Goal: Task Accomplishment & Management: Use online tool/utility

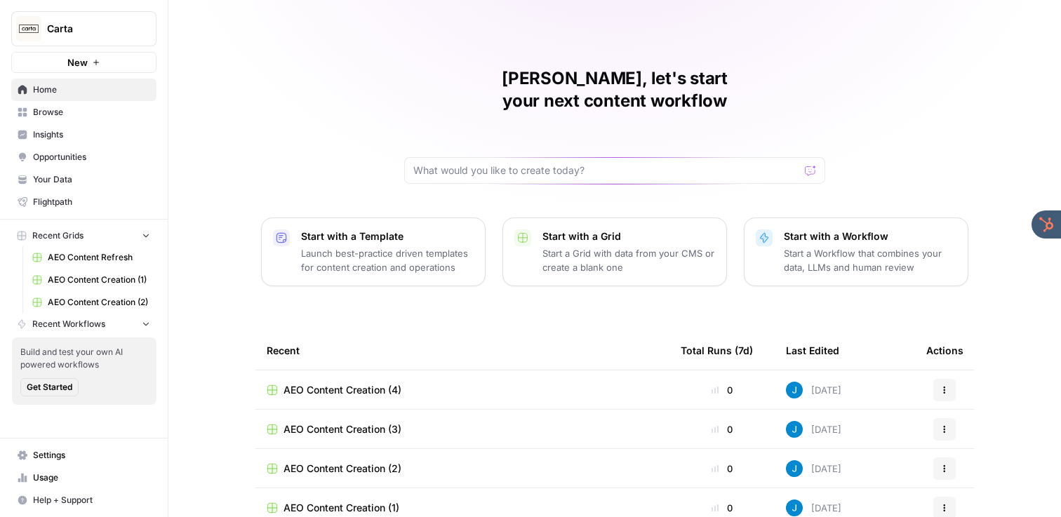
click at [62, 133] on span "Insights" at bounding box center [91, 134] width 117 height 13
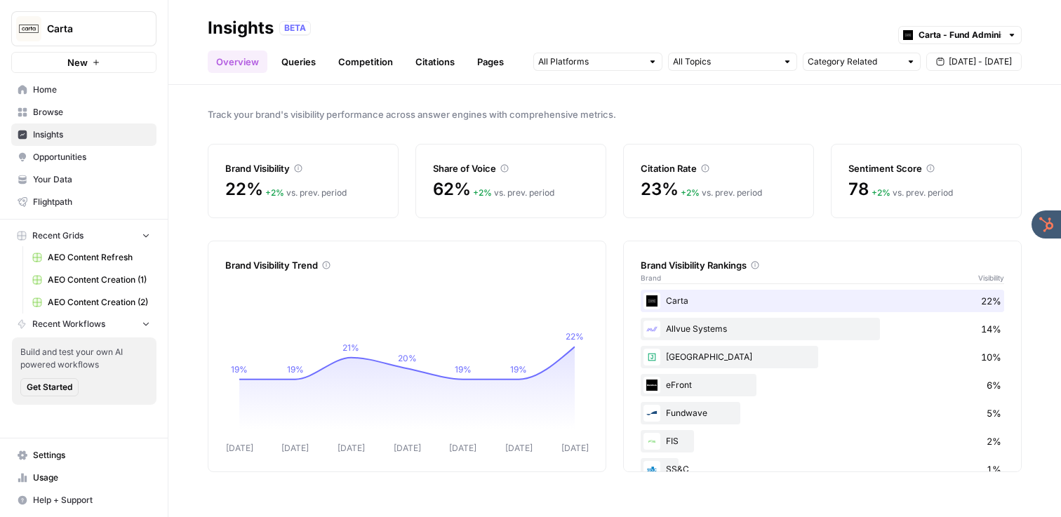
click at [296, 61] on link "Queries" at bounding box center [298, 62] width 51 height 22
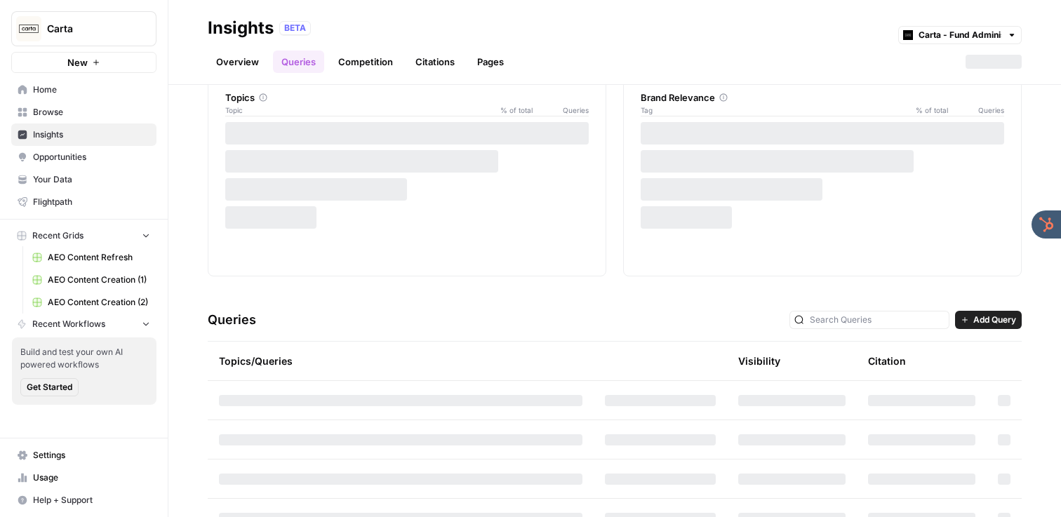
scroll to position [36, 0]
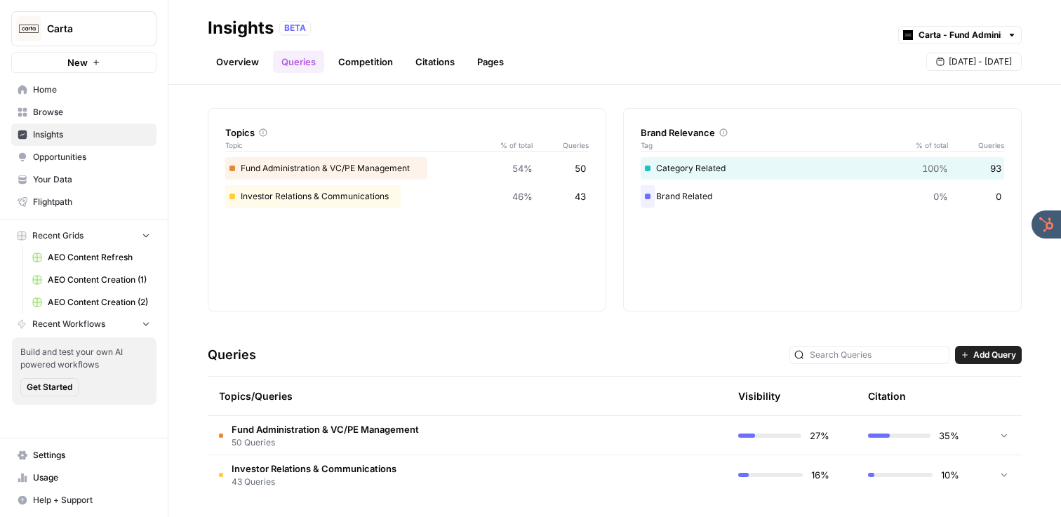
click at [366, 437] on span "50 Queries" at bounding box center [325, 443] width 187 height 13
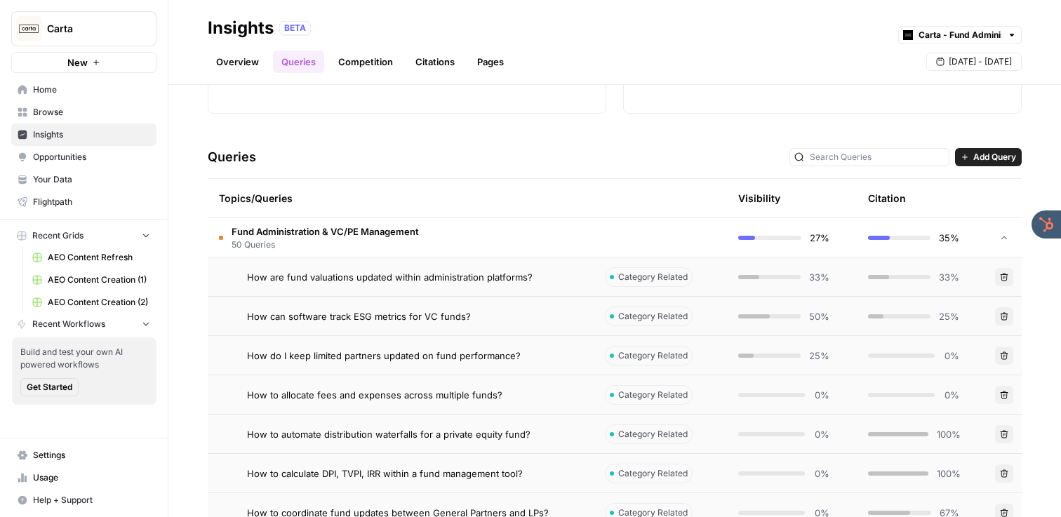
scroll to position [239, 0]
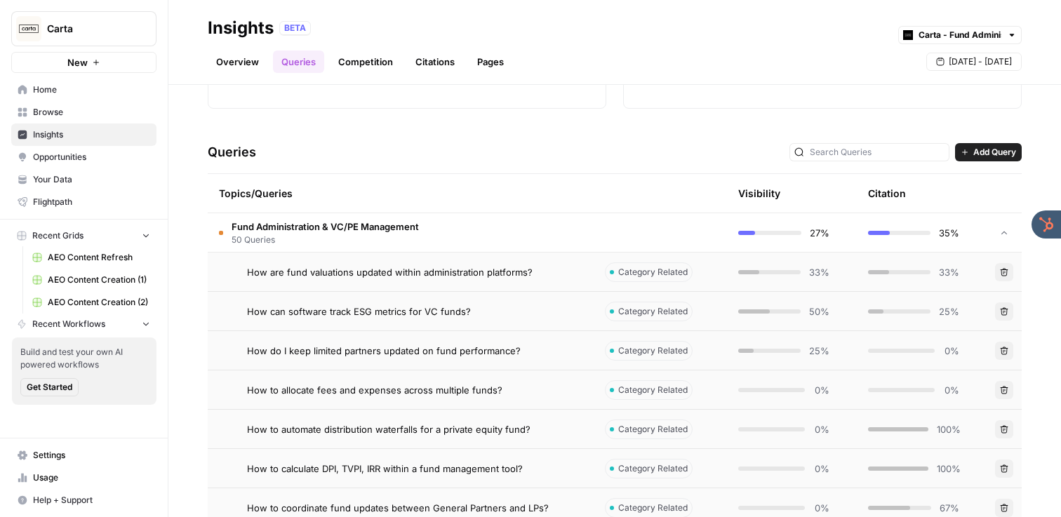
click at [546, 271] on div "How are fund valuations updated within administration platforms?" at bounding box center [415, 272] width 336 height 14
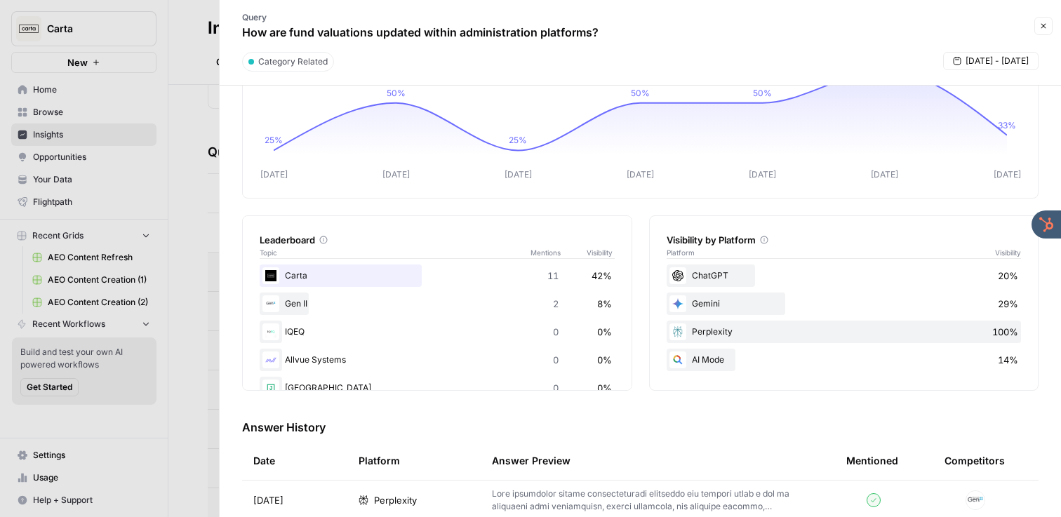
scroll to position [103, 0]
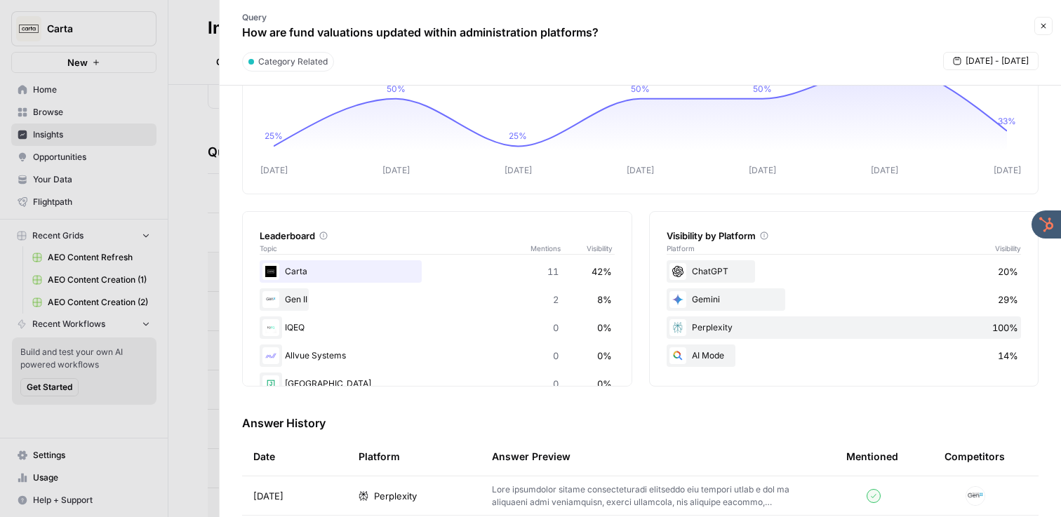
click at [1042, 27] on icon "button" at bounding box center [1044, 26] width 8 height 8
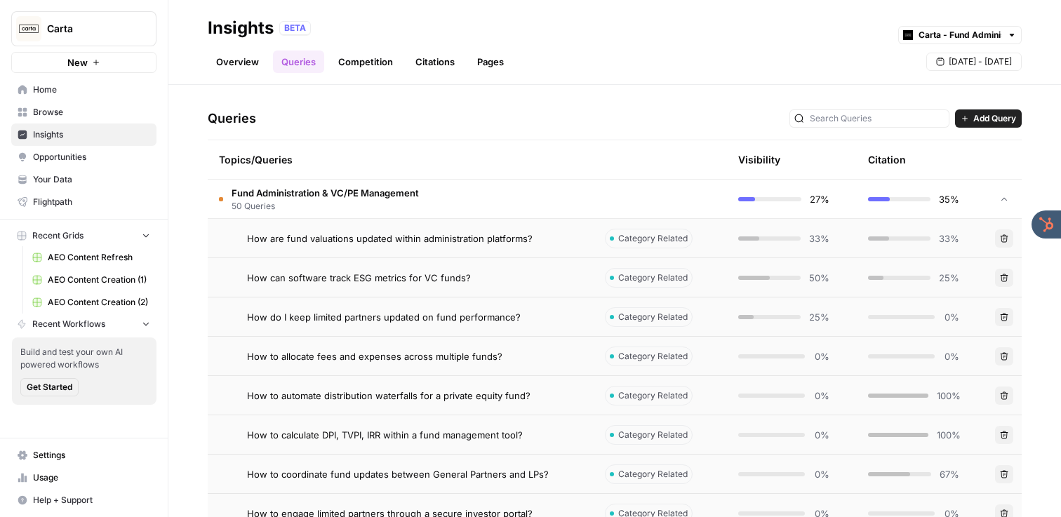
scroll to position [275, 0]
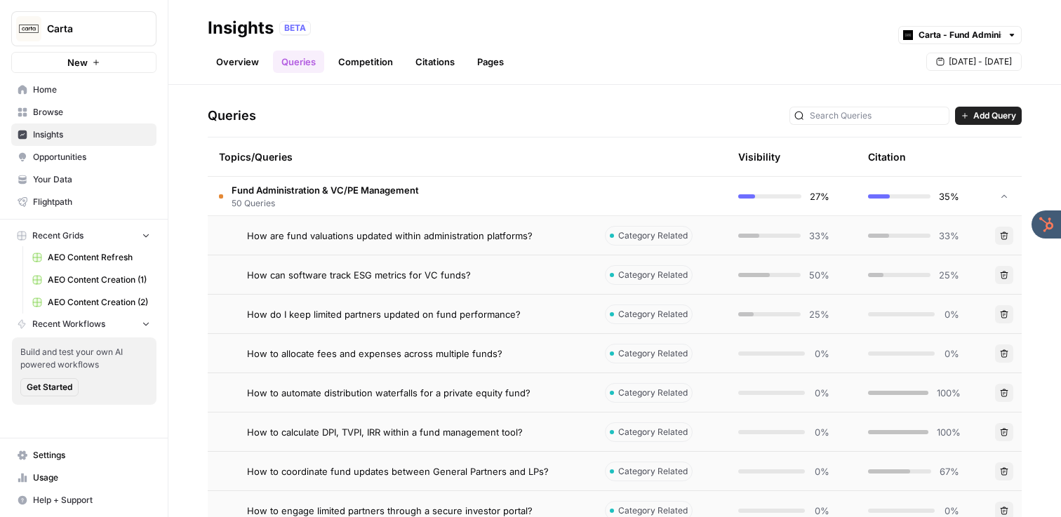
click at [502, 197] on td "Fund Administration & VC/PE Management 50 Queries" at bounding box center [401, 196] width 386 height 39
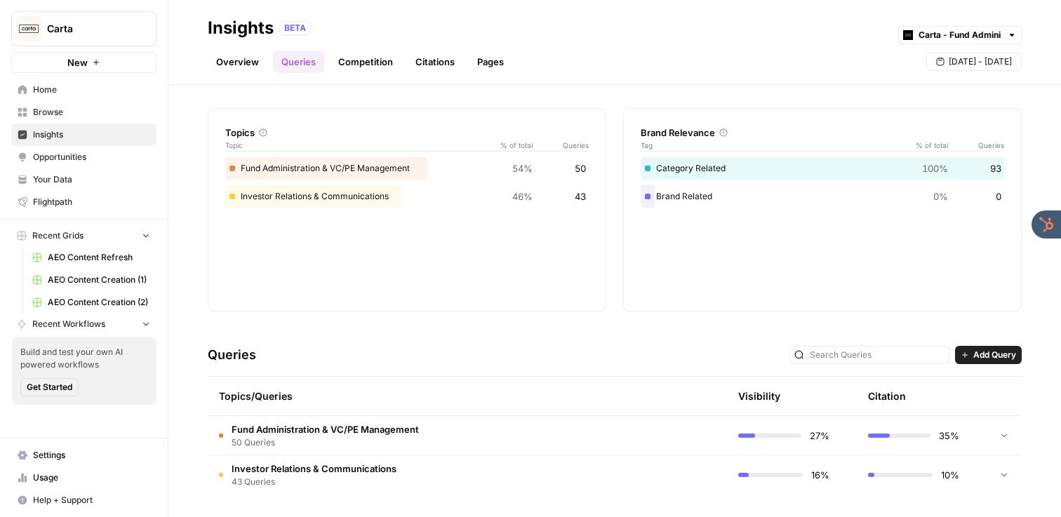
click at [437, 65] on link "Citations" at bounding box center [435, 62] width 56 height 22
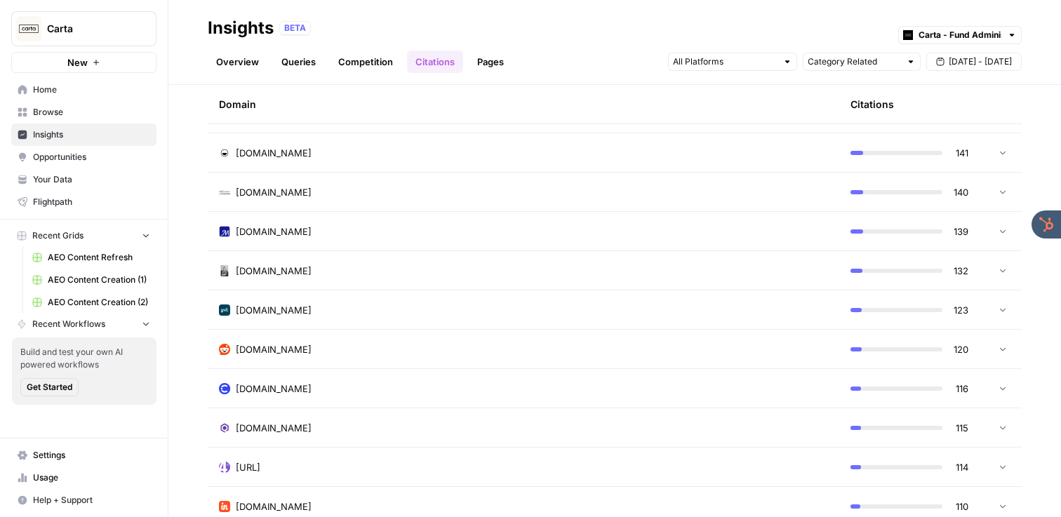
scroll to position [1271, 0]
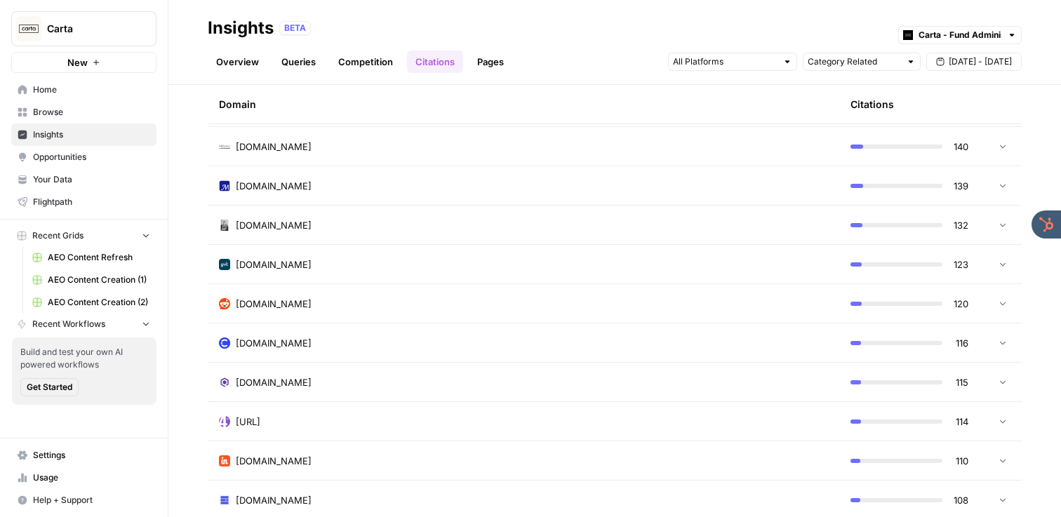
click at [362, 297] on div "[DOMAIN_NAME]" at bounding box center [523, 304] width 609 height 14
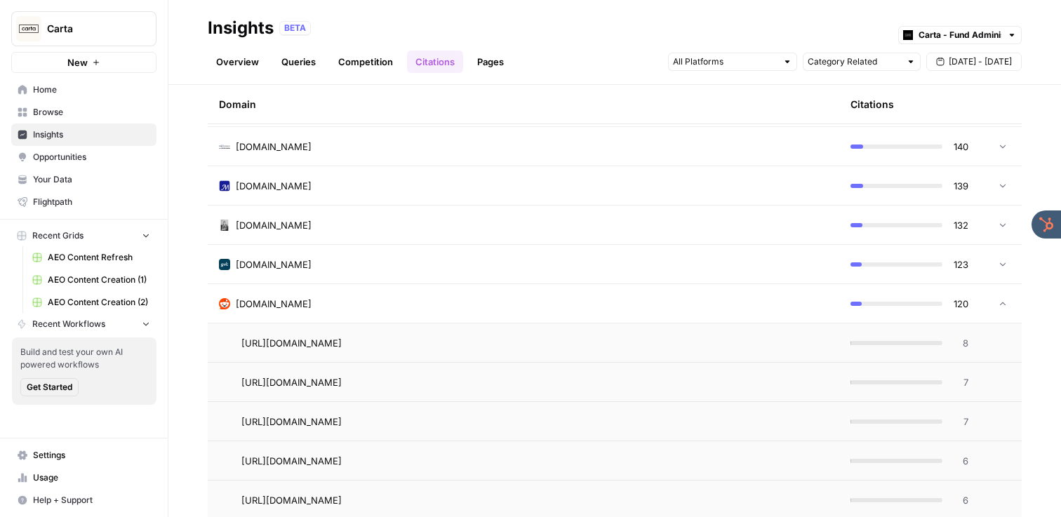
click at [342, 339] on span "[URL][DOMAIN_NAME]" at bounding box center [291, 343] width 100 height 14
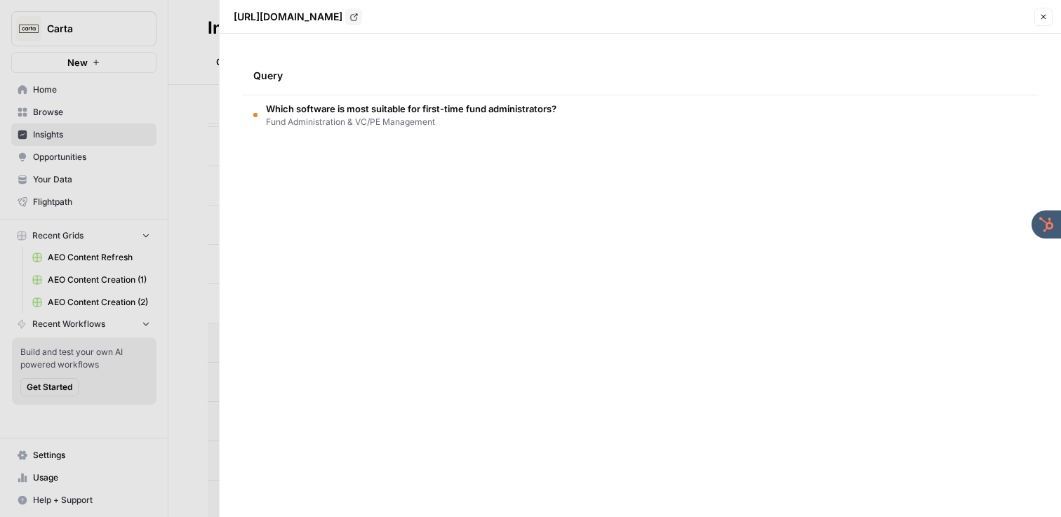
click at [1044, 17] on icon "button" at bounding box center [1044, 17] width 5 height 5
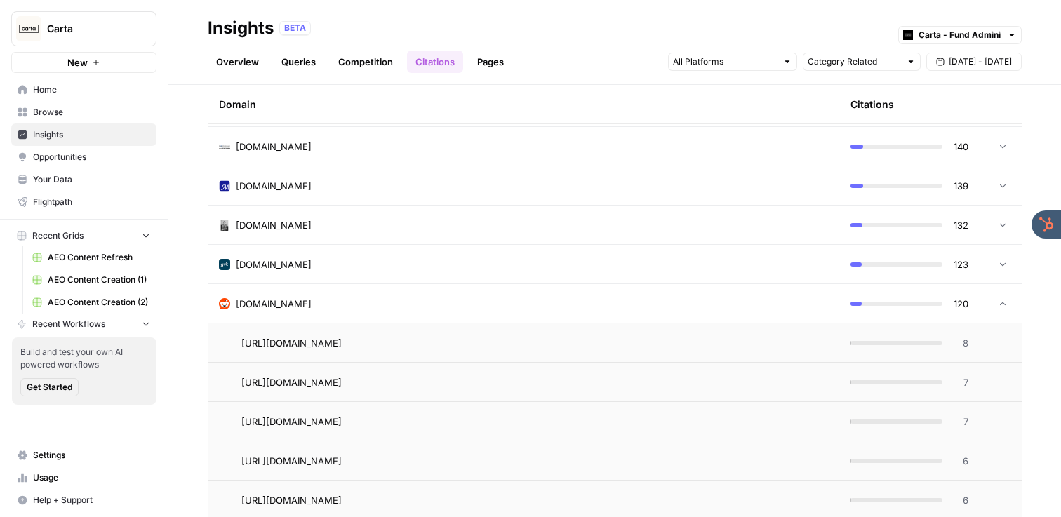
click at [342, 383] on span "[URL][DOMAIN_NAME]" at bounding box center [291, 383] width 100 height 14
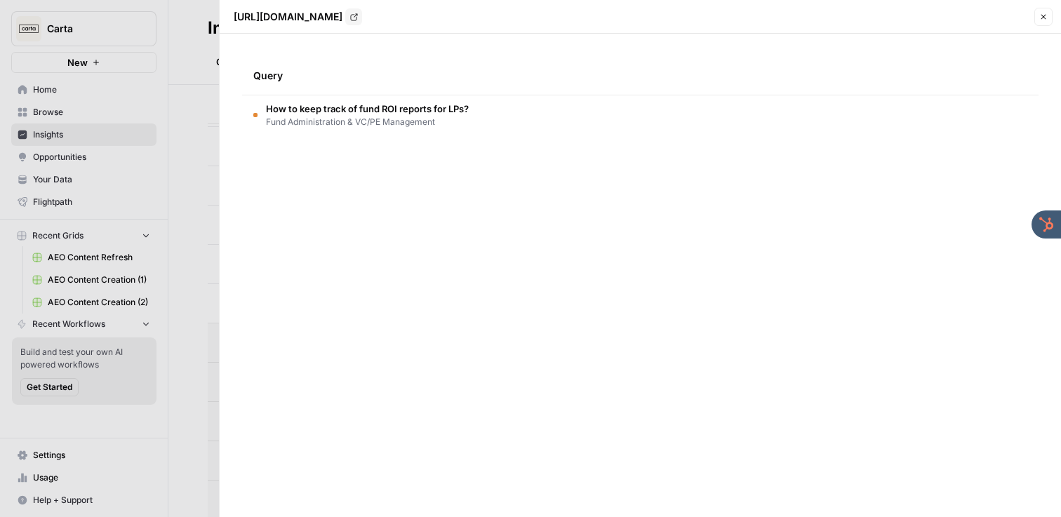
click at [1043, 13] on icon "button" at bounding box center [1044, 17] width 8 height 8
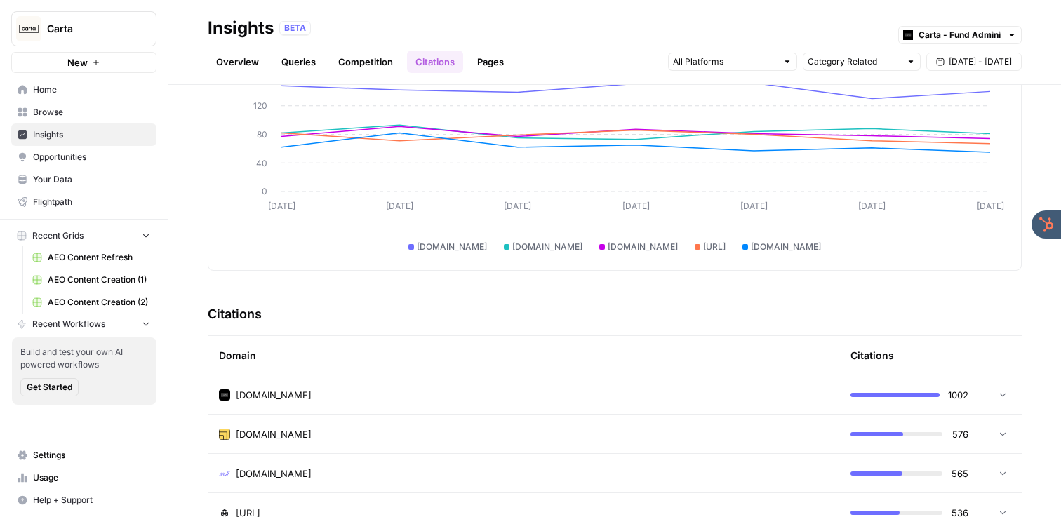
scroll to position [0, 0]
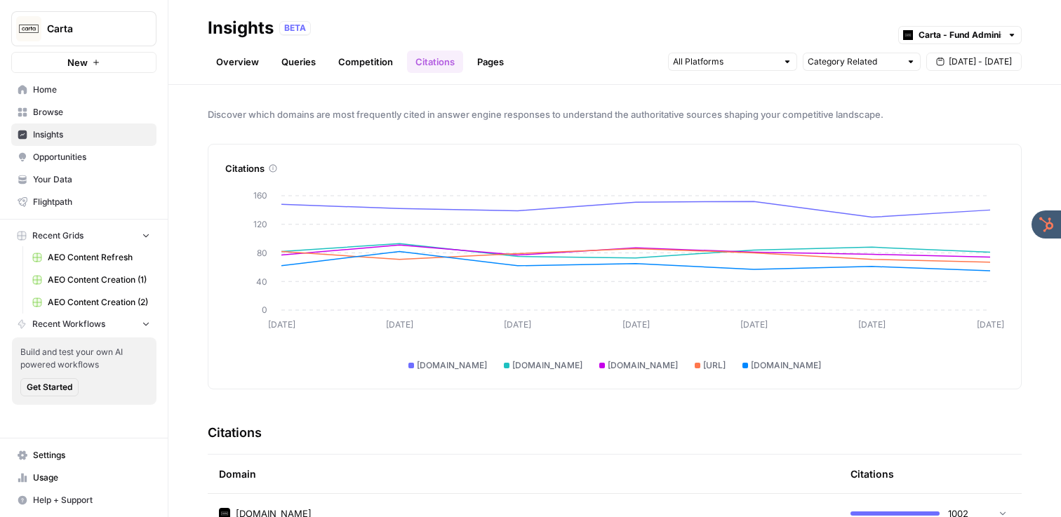
click at [237, 62] on link "Overview" at bounding box center [238, 62] width 60 height 22
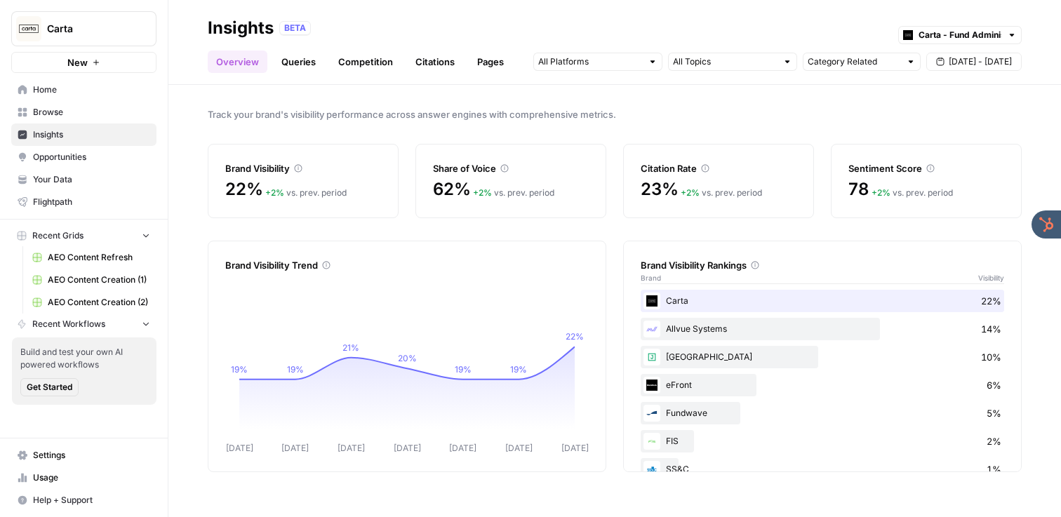
click at [107, 152] on span "Opportunities" at bounding box center [91, 157] width 117 height 13
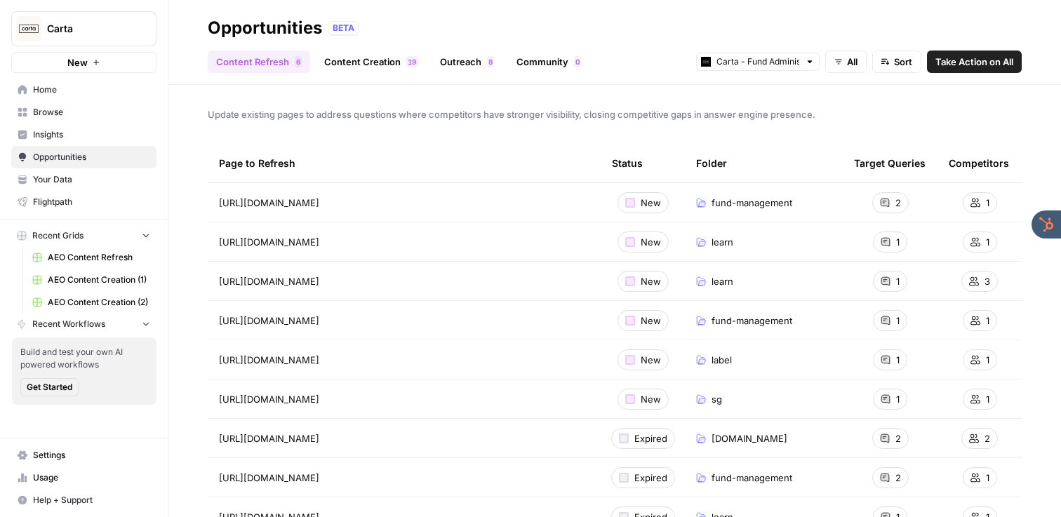
click at [355, 62] on link "Content Creation 9 1" at bounding box center [371, 62] width 110 height 22
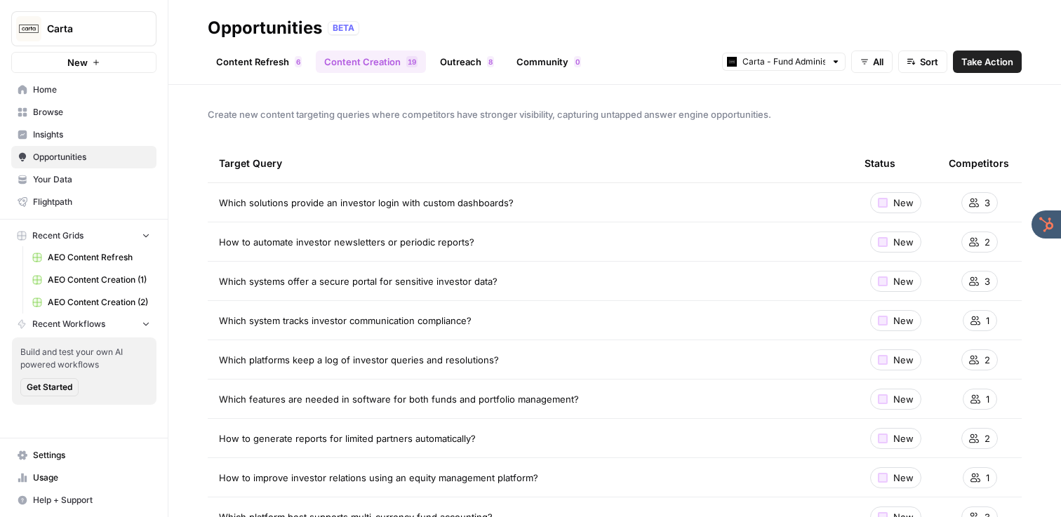
click at [279, 55] on link "Content Refresh 6" at bounding box center [259, 62] width 102 height 22
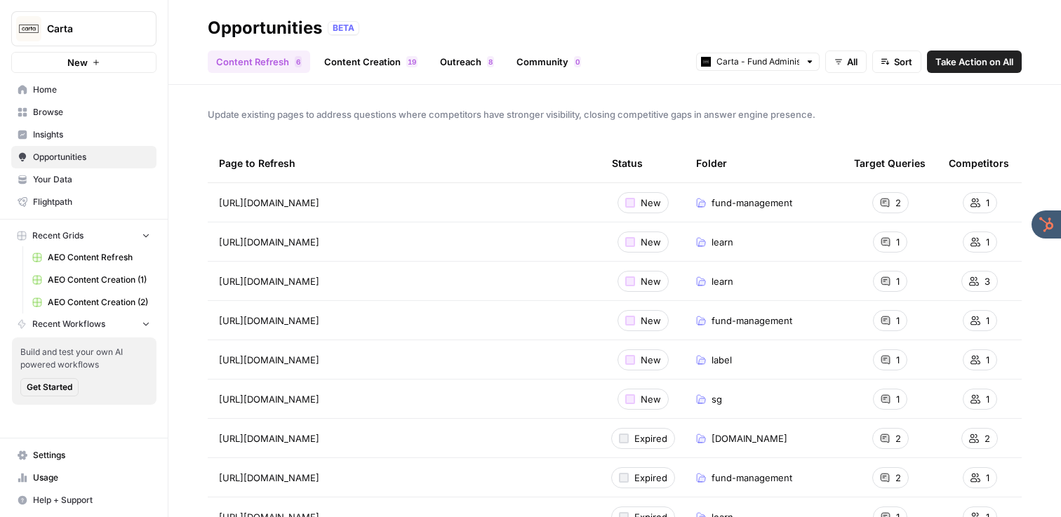
click at [359, 62] on link "Content Creation 9 1" at bounding box center [371, 62] width 110 height 22
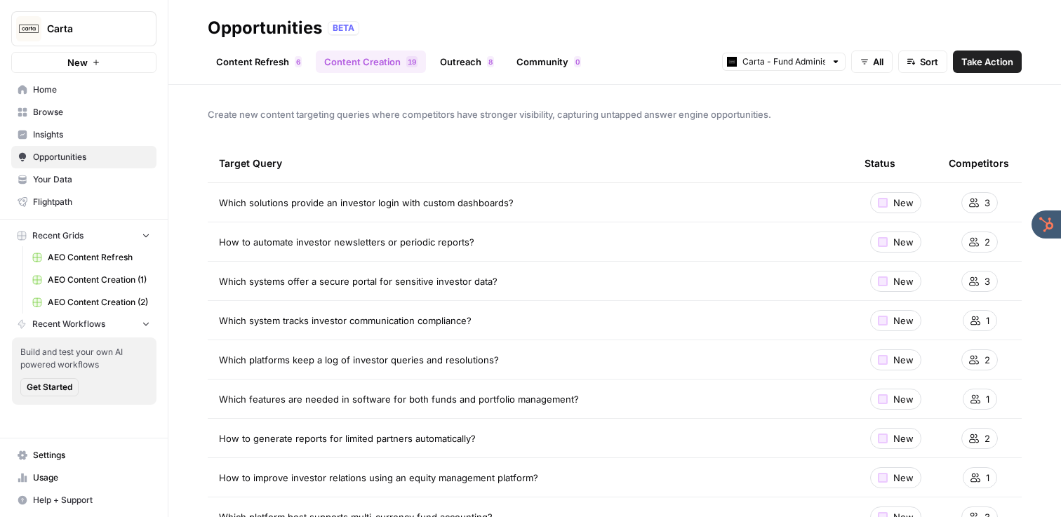
click at [984, 58] on span "Take Action" at bounding box center [988, 62] width 52 height 14
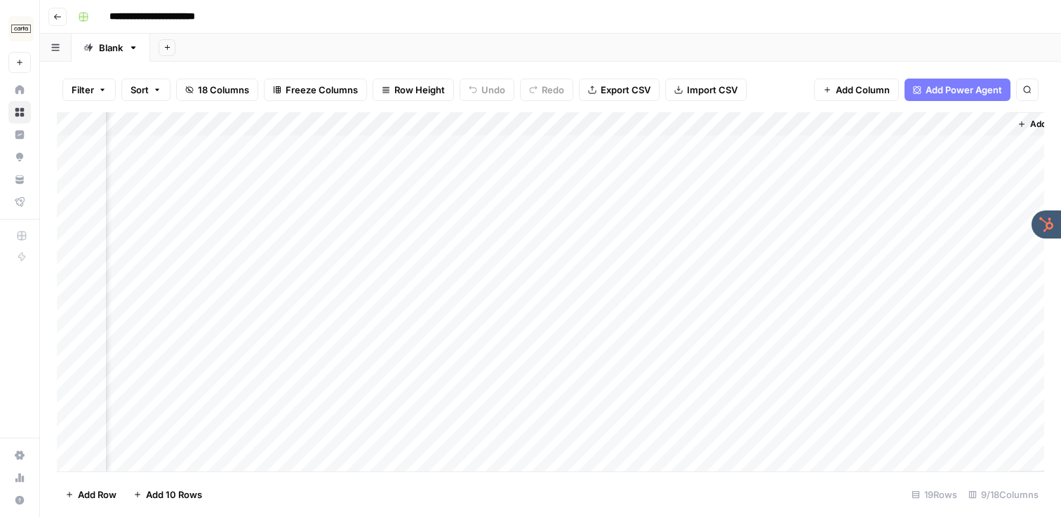
scroll to position [0, 657]
